Goal: Task Accomplishment & Management: Use online tool/utility

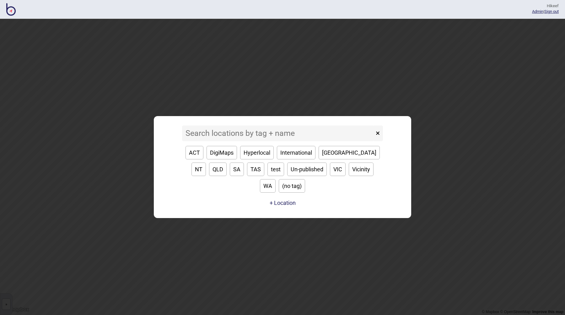
click at [227, 141] on input at bounding box center [278, 133] width 192 height 16
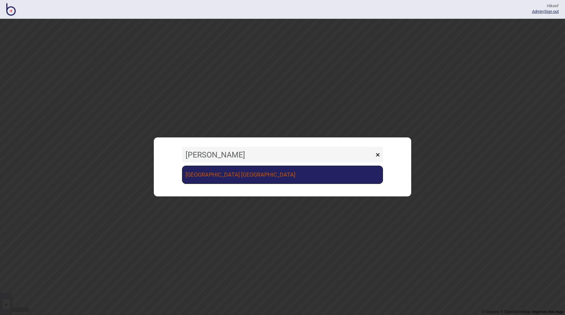
type input "vince"
click at [241, 175] on link "[GEOGRAPHIC_DATA] [GEOGRAPHIC_DATA]" at bounding box center [282, 175] width 201 height 18
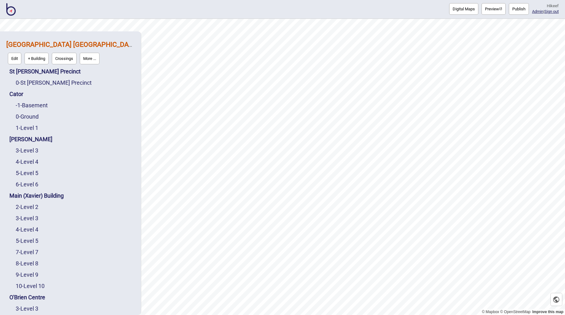
click at [87, 59] on button "More ..." at bounding box center [90, 59] width 20 height 12
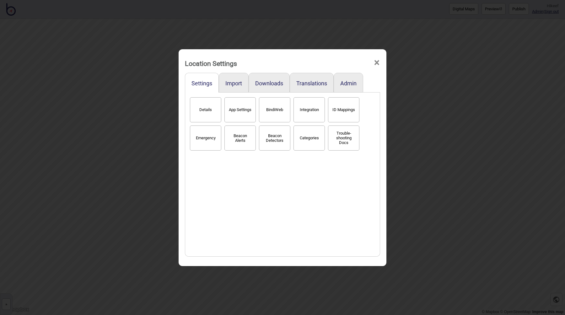
click at [344, 79] on div "Admin" at bounding box center [348, 83] width 29 height 20
click at [346, 82] on button "Admin" at bounding box center [348, 83] width 16 height 7
click at [275, 108] on button "Snapshots" at bounding box center [274, 109] width 31 height 25
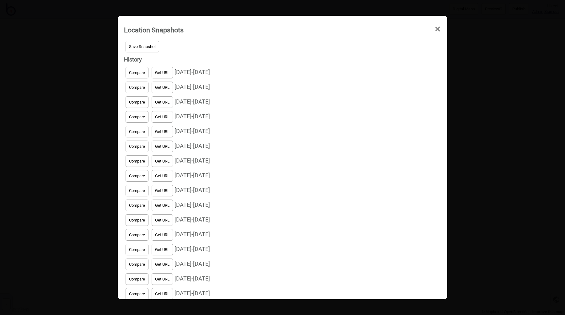
click at [163, 73] on button "Get URL" at bounding box center [162, 73] width 21 height 12
click at [457, 79] on div "Location Snapshots × Save Snapshot History Compare Copy URL 09/24/2025 - 5 days…" at bounding box center [282, 157] width 565 height 315
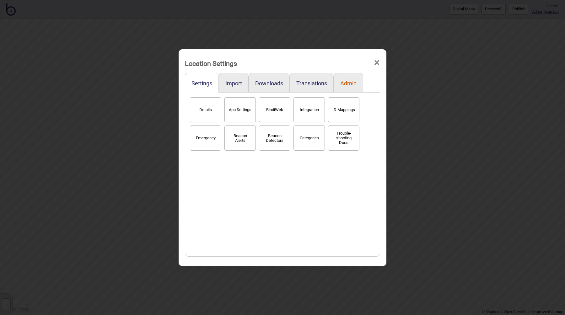
click at [347, 83] on button "Admin" at bounding box center [348, 83] width 16 height 7
click at [272, 114] on button "Snapshots" at bounding box center [274, 109] width 31 height 25
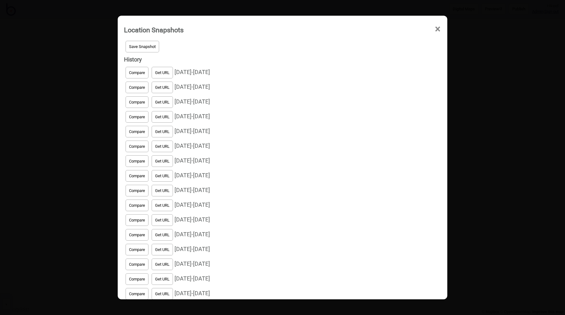
click at [164, 73] on button "Get URL" at bounding box center [162, 73] width 21 height 12
click at [144, 45] on span "Save Snapshot" at bounding box center [142, 46] width 27 height 5
click at [170, 70] on button "Copy URL" at bounding box center [164, 73] width 24 height 12
